Goal: Task Accomplishment & Management: Manage account settings

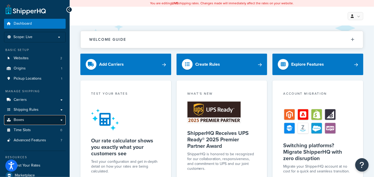
click at [41, 119] on link "Boxes" at bounding box center [35, 120] width 62 height 10
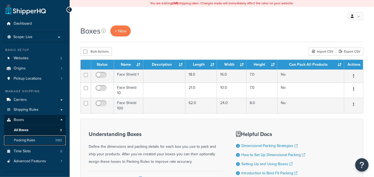
click at [31, 143] on link "Packing Rules 3183" at bounding box center [35, 140] width 62 height 10
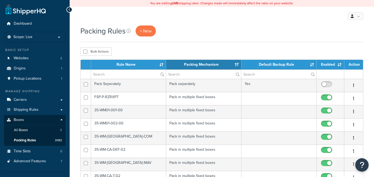
select select "15"
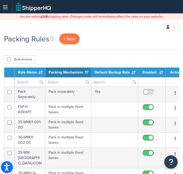
click at [36, 83] on input "text" at bounding box center [30, 82] width 30 height 9
paste input "DOOR-P-RZR1K-003-72"
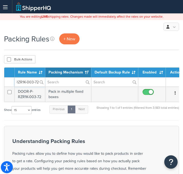
type input "DOOR-P-RZR1K-003-72"
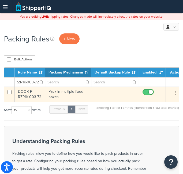
scroll to position [0, 0]
click at [32, 95] on td "DOOR-P-RZR1K-003-72" at bounding box center [30, 94] width 31 height 15
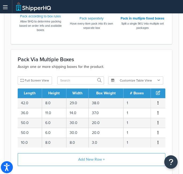
scroll to position [256, 0]
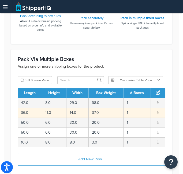
click at [157, 111] on icon "button" at bounding box center [157, 113] width 1 height 4
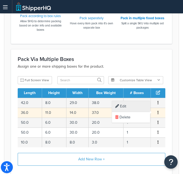
click at [129, 108] on div "Edit" at bounding box center [131, 106] width 38 height 11
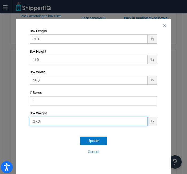
click at [56, 121] on input "37.0" at bounding box center [89, 121] width 118 height 9
type input "33"
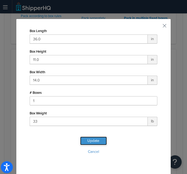
click at [94, 144] on button "Update" at bounding box center [93, 141] width 27 height 9
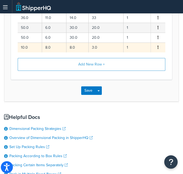
scroll to position [351, 0]
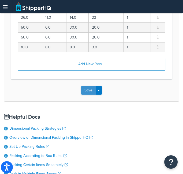
click at [90, 90] on button "Save" at bounding box center [88, 90] width 14 height 9
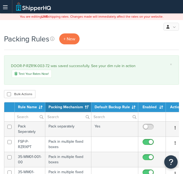
select select "15"
click at [38, 118] on label at bounding box center [30, 116] width 30 height 9
click at [38, 118] on input "text" at bounding box center [30, 116] width 30 height 9
click at [31, 113] on input "text" at bounding box center [30, 116] width 30 height 9
paste input "CRS-CF-UF1KXL-00"
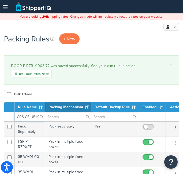
scroll to position [0, 11]
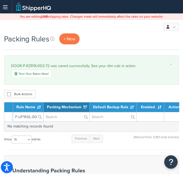
type input "CRS-CF-UF1KXL-00"
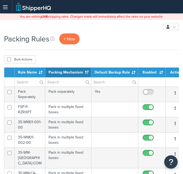
select select "15"
click at [30, 84] on input "text" at bounding box center [30, 82] width 30 height 9
paste input "CRS-CF-UF1KXL-00"
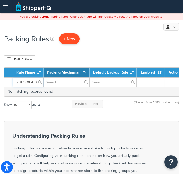
type input "CRS-CF-UF1KXL-00"
click at [73, 41] on span "+ New" at bounding box center [69, 39] width 12 height 6
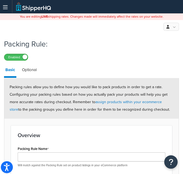
scroll to position [6, 0]
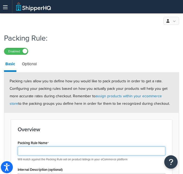
click at [43, 148] on input "Packing Rule Name" at bounding box center [92, 151] width 148 height 9
paste input "CRS-CF-UF1KXL-00"
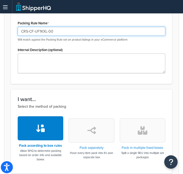
type input "CRS-CF-UF1KXL-00"
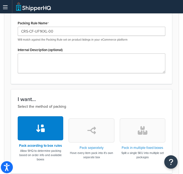
click at [143, 130] on icon "button" at bounding box center [143, 130] width 10 height 9
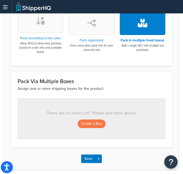
scroll to position [241, 0]
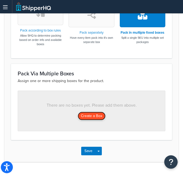
click at [94, 114] on button "Create a Box" at bounding box center [92, 116] width 28 height 9
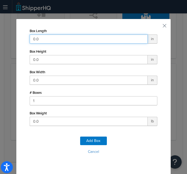
click at [55, 37] on input "0.0" at bounding box center [89, 39] width 118 height 9
type input "9"
type input "61"
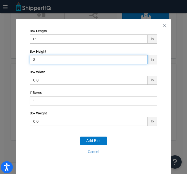
type input "8"
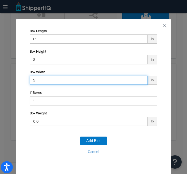
type input "9"
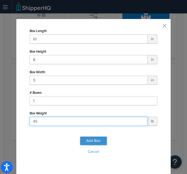
type input "45"
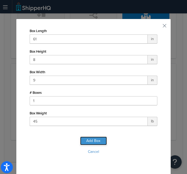
click at [93, 140] on button "Add Box" at bounding box center [93, 141] width 27 height 9
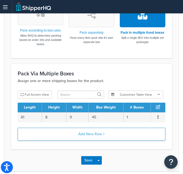
click at [93, 131] on button "Add New Row +" at bounding box center [92, 134] width 148 height 13
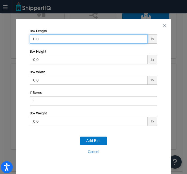
click at [80, 39] on input "0.0" at bounding box center [89, 39] width 118 height 9
drag, startPoint x: 80, startPoint y: 40, endPoint x: 67, endPoint y: 51, distance: 17.2
click at [67, 51] on div "Box Length 0.061 in Box Height 0.0 in Box Width 0.0 in # Boxes 1 Box Weight 0.0…" at bounding box center [94, 76] width 128 height 99
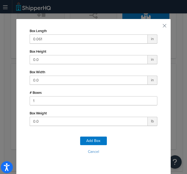
click at [67, 51] on div "Box Height 0.0 in" at bounding box center [94, 56] width 128 height 17
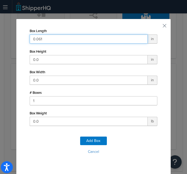
click at [67, 40] on input "0.061" at bounding box center [89, 39] width 118 height 9
type input "61"
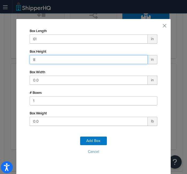
type input "8"
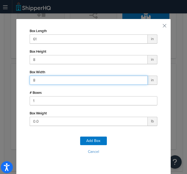
type input "8"
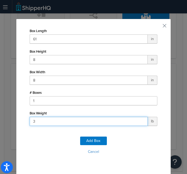
type input "35"
click button "Add Box" at bounding box center [93, 141] width 27 height 9
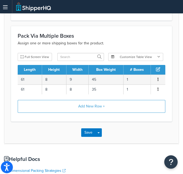
scroll to position [279, 0]
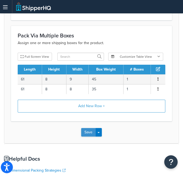
click at [86, 133] on button "Save" at bounding box center [88, 132] width 14 height 9
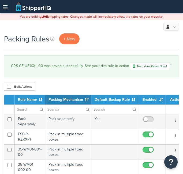
select select "15"
click at [27, 107] on input "text" at bounding box center [30, 109] width 30 height 9
paste input "CRS-CF-UF1KXL-K"
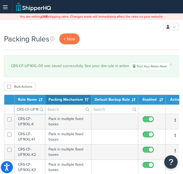
scroll to position [0, 8]
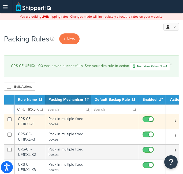
type input "CRS-CF-UF1KXL-K"
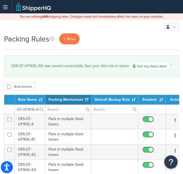
scroll to position [0, 0]
click at [28, 123] on td "CRS-CF-UF1KXL-K" at bounding box center [30, 121] width 31 height 15
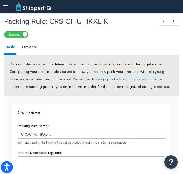
scroll to position [23, 0]
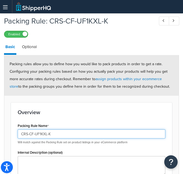
click at [54, 136] on input "CRS-CF-UF1KXL-K" at bounding box center [92, 134] width 148 height 9
paste input "1"
type input "CRS-CF-UF1KXL-K1"
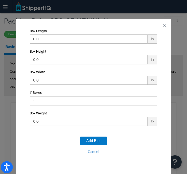
click at [166, 25] on div "Box Length 0.0 in Box Height 0.0 in Box Width 0.0 in # Boxes 1 Box Weight 0.0 l…" at bounding box center [93, 98] width 155 height 158
click at [158, 27] on button "button" at bounding box center [156, 27] width 1 height 1
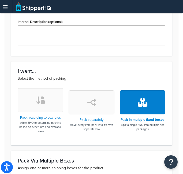
scroll to position [0, 0]
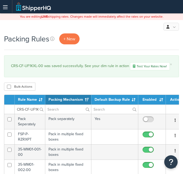
select select "15"
click at [32, 108] on input "CRS-CF-UF1KXL-K" at bounding box center [30, 109] width 30 height 9
paste input "1"
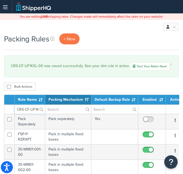
scroll to position [0, 10]
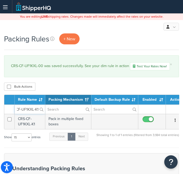
type input "CRS-CF-UF1KXL-K1"
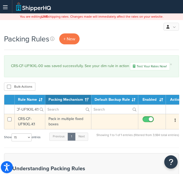
click at [33, 123] on td "CRS-CF-UF1KXL-K1" at bounding box center [30, 121] width 31 height 15
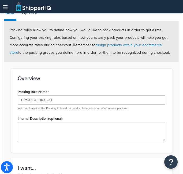
scroll to position [57, 0]
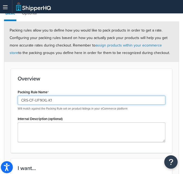
click at [67, 99] on input "CRS-CF-UF1KXL-K1" at bounding box center [92, 100] width 148 height 9
paste input "GLR-H-PIO1K6-K"
type input "GLR-H-PIO1K6-K"
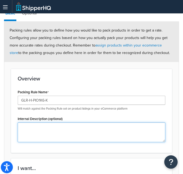
click at [60, 133] on textarea "Internal Description (optional)" at bounding box center [92, 133] width 148 height 20
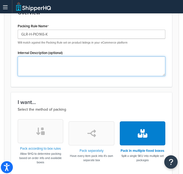
scroll to position [141, 0]
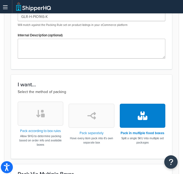
click at [167, 112] on div "Pack according to box rules Allow SHQ to determine packing based on order info …" at bounding box center [92, 127] width 156 height 51
click at [146, 112] on icon "button" at bounding box center [143, 116] width 10 height 9
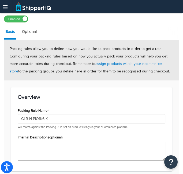
scroll to position [0, 0]
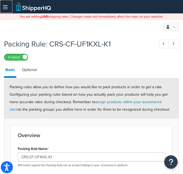
click at [7, 4] on link at bounding box center [6, 6] width 12 height 13
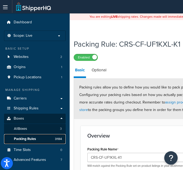
click at [25, 137] on span "Packing Rules" at bounding box center [25, 139] width 22 height 5
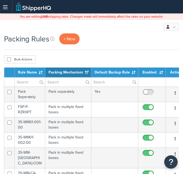
select select "15"
click at [68, 37] on span "+ New" at bounding box center [69, 39] width 12 height 6
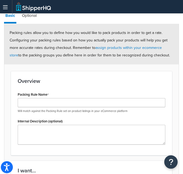
scroll to position [55, 0]
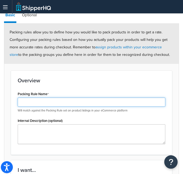
click at [46, 103] on input "Packing Rule Name" at bounding box center [92, 102] width 148 height 9
paste input "GLR-H-PIO1K6-K"
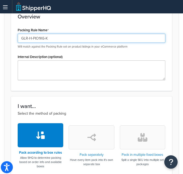
scroll to position [133, 0]
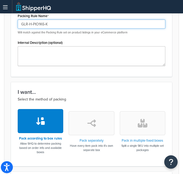
type input "GLR-H-PIO1K6-K"
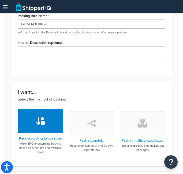
click at [147, 118] on button "button" at bounding box center [143, 123] width 46 height 24
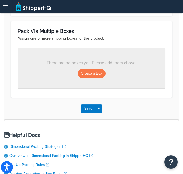
scroll to position [284, 0]
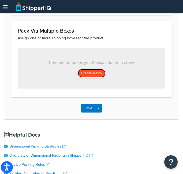
click at [95, 73] on button "Create a Box" at bounding box center [92, 73] width 28 height 9
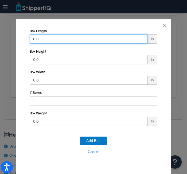
click at [74, 42] on input "0.0" at bounding box center [89, 39] width 118 height 9
type input "58"
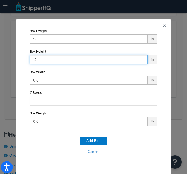
type input "12"
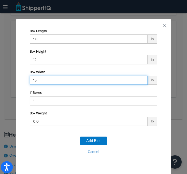
type input "15"
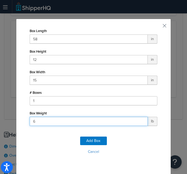
type input "62"
click button "Add Box" at bounding box center [93, 141] width 27 height 9
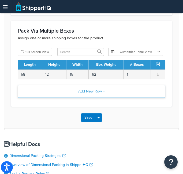
click at [92, 91] on button "Add New Row +" at bounding box center [92, 91] width 148 height 13
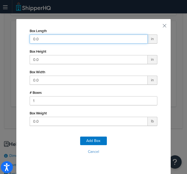
click at [100, 38] on input "0.0" at bounding box center [89, 39] width 118 height 9
type input "11"
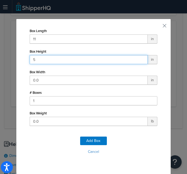
type input "5"
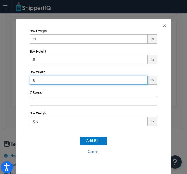
type input "8"
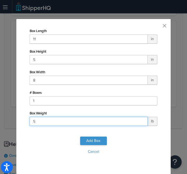
type input "5"
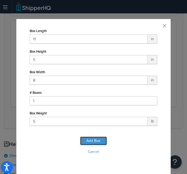
click at [91, 143] on button "Add Box" at bounding box center [93, 141] width 27 height 9
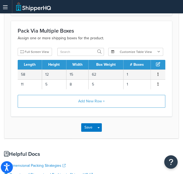
scroll to position [297, 0]
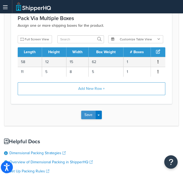
click at [88, 114] on button "Save" at bounding box center [88, 115] width 14 height 9
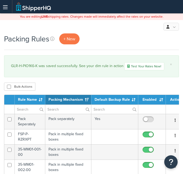
select select "15"
